Goal: Information Seeking & Learning: Find contact information

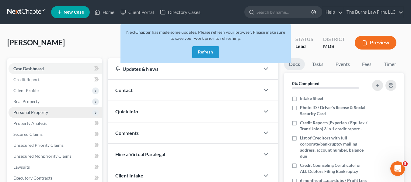
click at [33, 109] on span "Personal Property" at bounding box center [55, 112] width 93 height 11
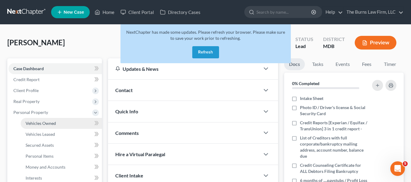
click at [51, 120] on link "Vehicles Owned" at bounding box center [61, 123] width 81 height 11
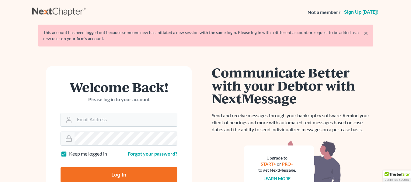
type input "[EMAIL_ADDRESS][DOMAIN_NAME]"
click at [122, 174] on input "Log In" at bounding box center [119, 174] width 117 height 15
type input "Thinking..."
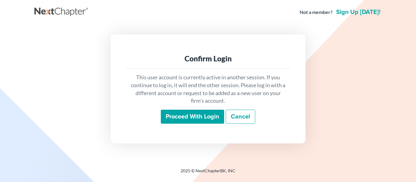
click at [182, 121] on input "Proceed with login" at bounding box center [192, 117] width 63 height 14
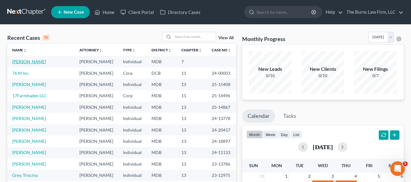
click at [25, 60] on link "[PERSON_NAME]" at bounding box center [29, 61] width 34 height 5
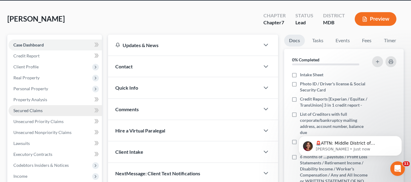
scroll to position [30, 0]
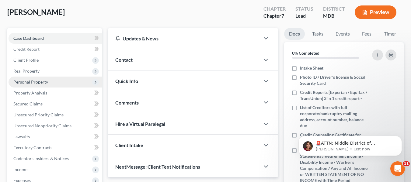
click at [42, 85] on span "Personal Property" at bounding box center [55, 82] width 93 height 11
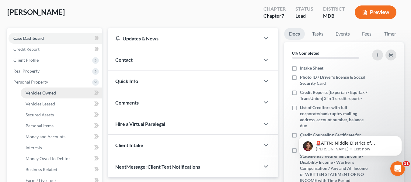
click at [58, 92] on link "Vehicles Owned" at bounding box center [61, 93] width 81 height 11
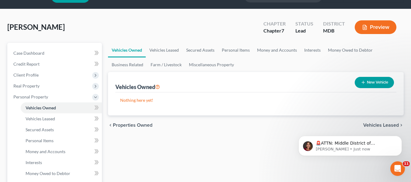
scroll to position [30, 0]
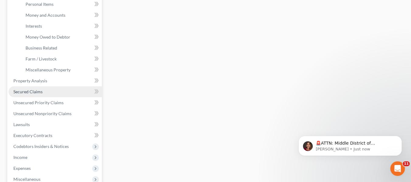
click at [53, 94] on link "Secured Claims" at bounding box center [55, 91] width 93 height 11
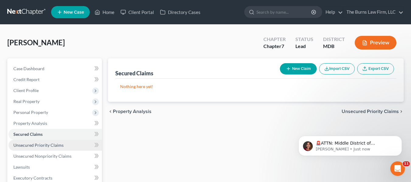
click at [46, 144] on span "Unsecured Priority Claims" at bounding box center [38, 145] width 50 height 5
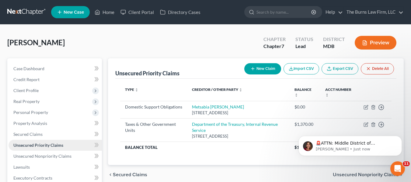
scroll to position [30, 0]
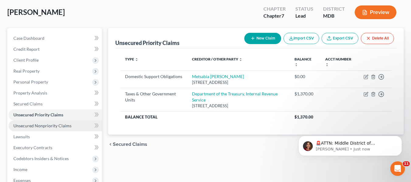
click at [37, 130] on link "Unsecured Nonpriority Claims" at bounding box center [55, 126] width 93 height 11
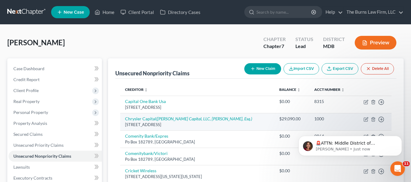
drag, startPoint x: 198, startPoint y: 125, endPoint x: 124, endPoint y: 118, distance: 74.1
click at [124, 118] on td "Chrysler Capital (Troy Capital, LLC, Seth Warren Tolin, Esq.) PO Box 961211, Fo…" at bounding box center [197, 121] width 154 height 17
click at [121, 124] on td "Chrysler Capital (Troy Capital, LLC, Seth Warren Tolin, Esq.) PO Box 961211, Fo…" at bounding box center [197, 121] width 154 height 17
drag, startPoint x: 197, startPoint y: 125, endPoint x: 121, endPoint y: 119, distance: 76.1
click at [121, 119] on td "Chrysler Capital (Troy Capital, LLC, Seth Warren Tolin, Esq.) PO Box 961211, Fo…" at bounding box center [197, 121] width 154 height 17
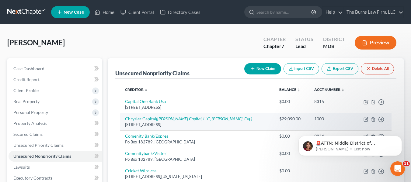
click at [122, 119] on td "Chrysler Capital (Troy Capital, LLC, Seth Warren Tolin, Esq.) PO Box 961211, Fo…" at bounding box center [197, 121] width 154 height 17
drag, startPoint x: 122, startPoint y: 119, endPoint x: 202, endPoint y: 126, distance: 80.7
click at [202, 126] on td "Chrysler Capital (Troy Capital, LLC, Seth Warren Tolin, Esq.) PO Box 961211, Fo…" at bounding box center [197, 121] width 154 height 17
click at [202, 126] on div "PO Box 961211, Fort Worth, TX 76161" at bounding box center [197, 125] width 145 height 6
drag, startPoint x: 202, startPoint y: 126, endPoint x: 123, endPoint y: 120, distance: 79.4
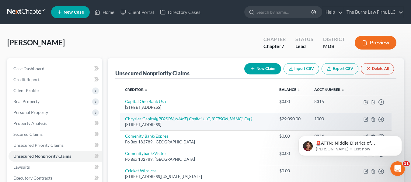
click at [123, 120] on td "Chrysler Capital (Troy Capital, LLC, Seth Warren Tolin, Esq.) PO Box 961211, Fo…" at bounding box center [197, 121] width 154 height 17
drag, startPoint x: 201, startPoint y: 126, endPoint x: 121, endPoint y: 119, distance: 80.4
click at [121, 119] on td "Chrysler Capital (Troy Capital, LLC, Seth Warren Tolin, Esq.) PO Box 961211, Fo…" at bounding box center [197, 121] width 154 height 17
click at [196, 125] on div "PO Box 961211, Fort Worth, TX 76161" at bounding box center [197, 125] width 145 height 6
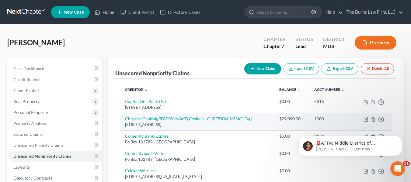
drag, startPoint x: 195, startPoint y: 125, endPoint x: 123, endPoint y: 120, distance: 71.8
click at [123, 120] on td "Chrysler Capital (Troy Capital, LLC, Seth Warren Tolin, Esq.) PO Box 961211, Fo…" at bounding box center [197, 121] width 154 height 17
click at [200, 125] on div "PO Box 961211, Fort Worth, TX 76161" at bounding box center [197, 125] width 145 height 6
drag, startPoint x: 194, startPoint y: 126, endPoint x: 122, endPoint y: 120, distance: 71.9
click at [122, 120] on td "Chrysler Capital (Troy Capital, LLC, Seth Warren Tolin, Esq.) PO Box 961211, Fo…" at bounding box center [197, 121] width 154 height 17
